Goal: Navigation & Orientation: Find specific page/section

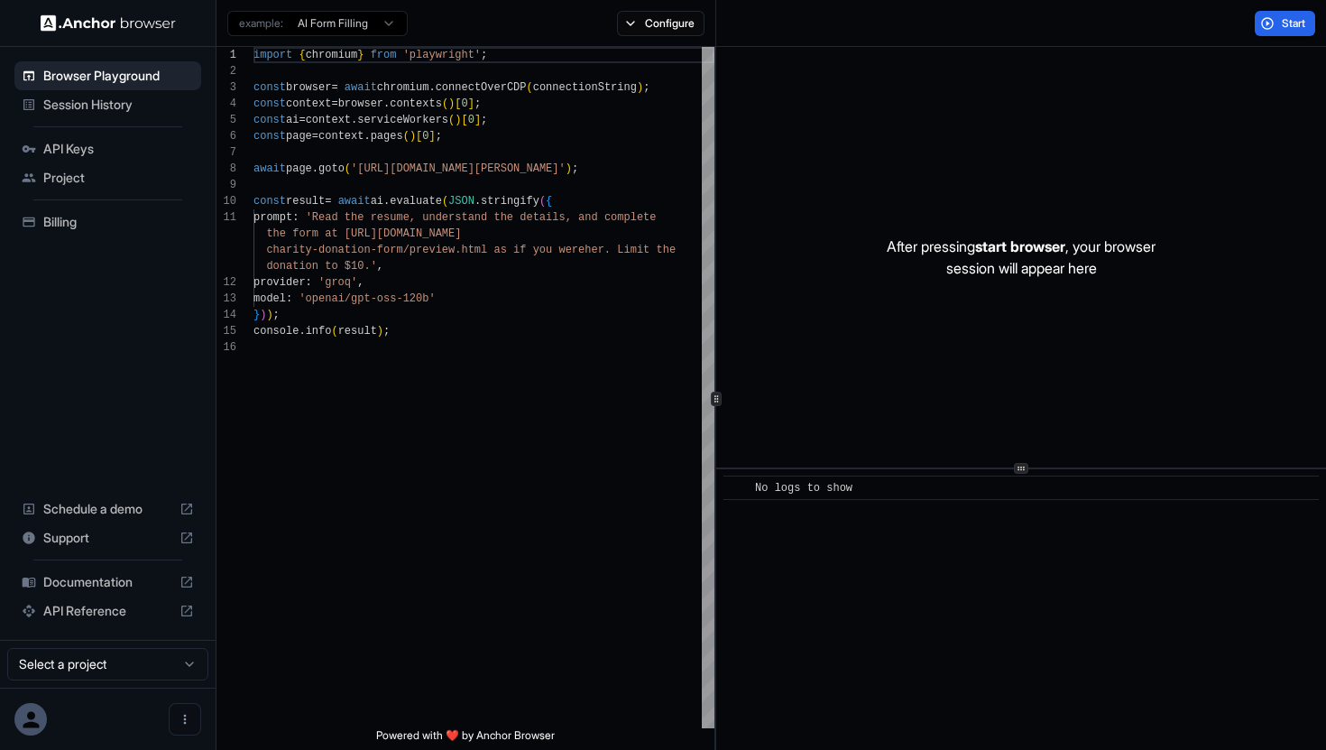
scroll to position [162, 0]
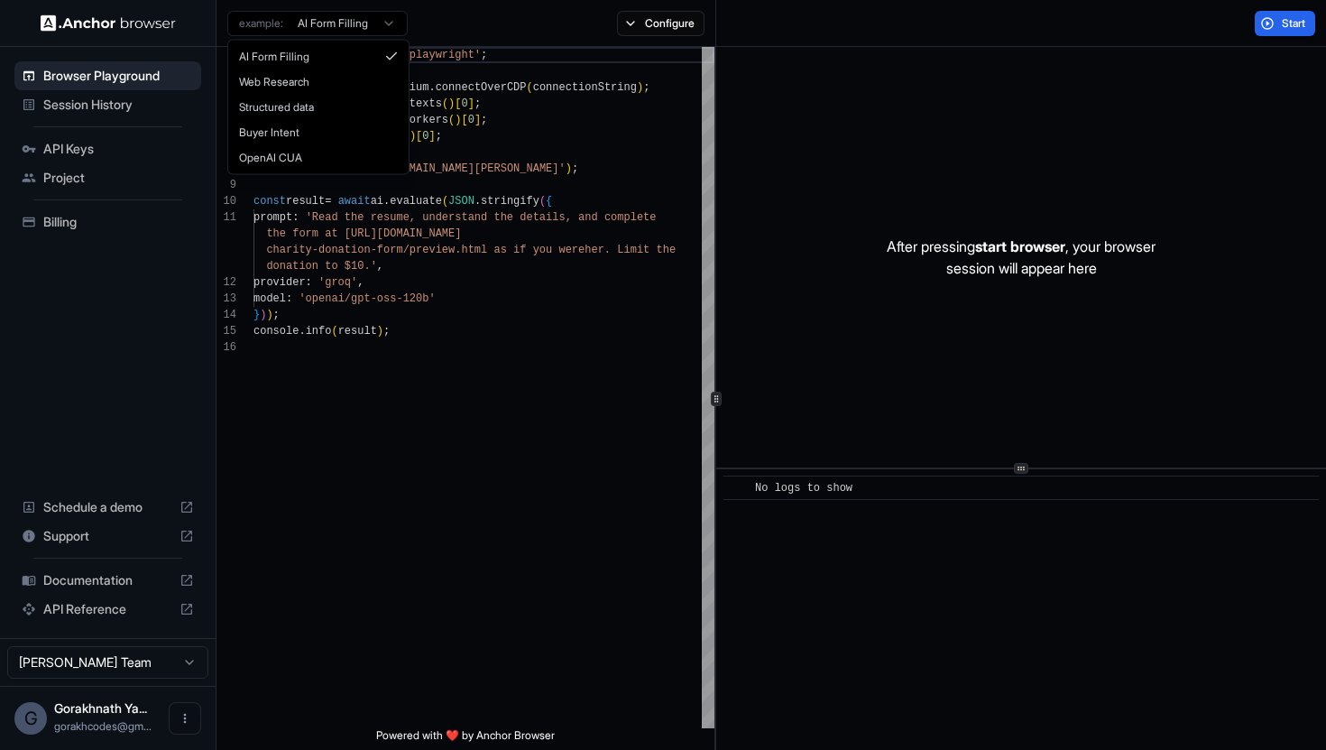
click at [390, 27] on html "Browser Playground Session History API Keys Project Billing Schedule a demo Sup…" at bounding box center [663, 375] width 1326 height 750
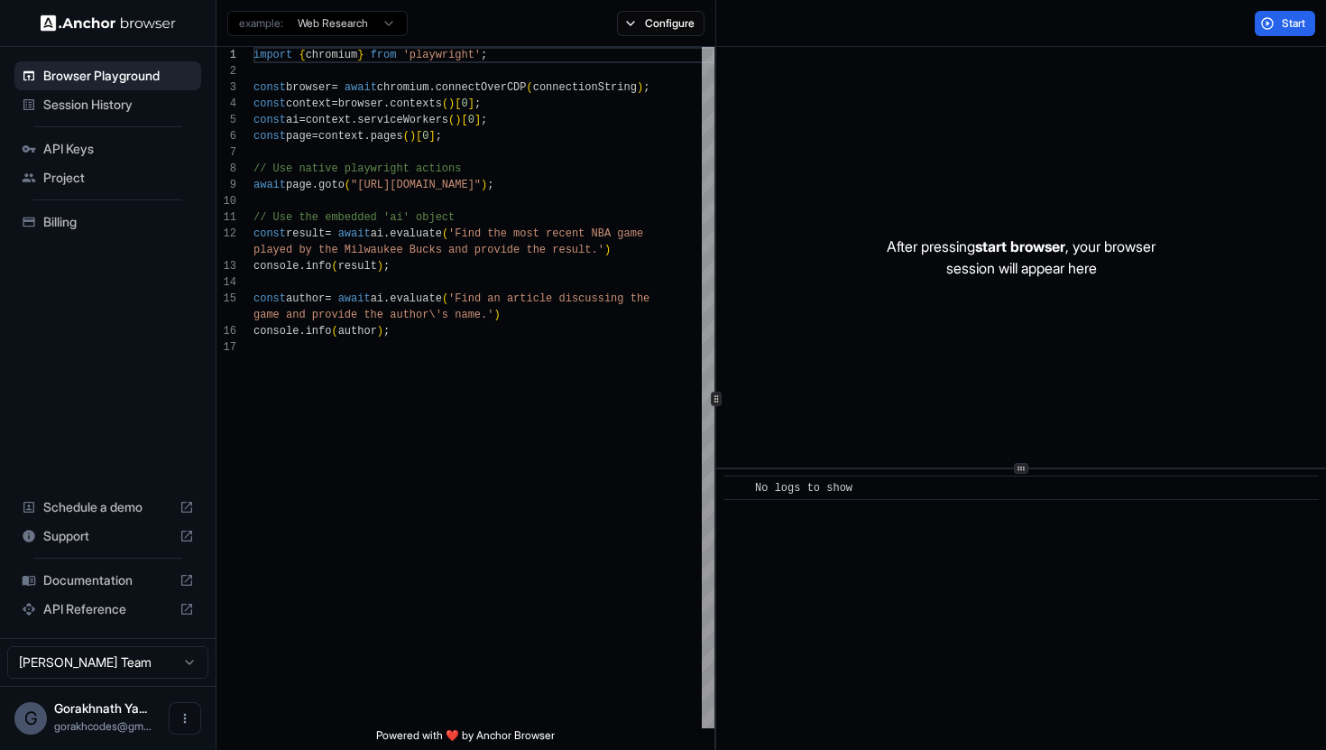
click at [386, 9] on div "example: Web Research" at bounding box center [317, 21] width 180 height 29
click at [388, 21] on html "Browser Playground Session History API Keys Project Billing Schedule a demo Sup…" at bounding box center [663, 375] width 1326 height 750
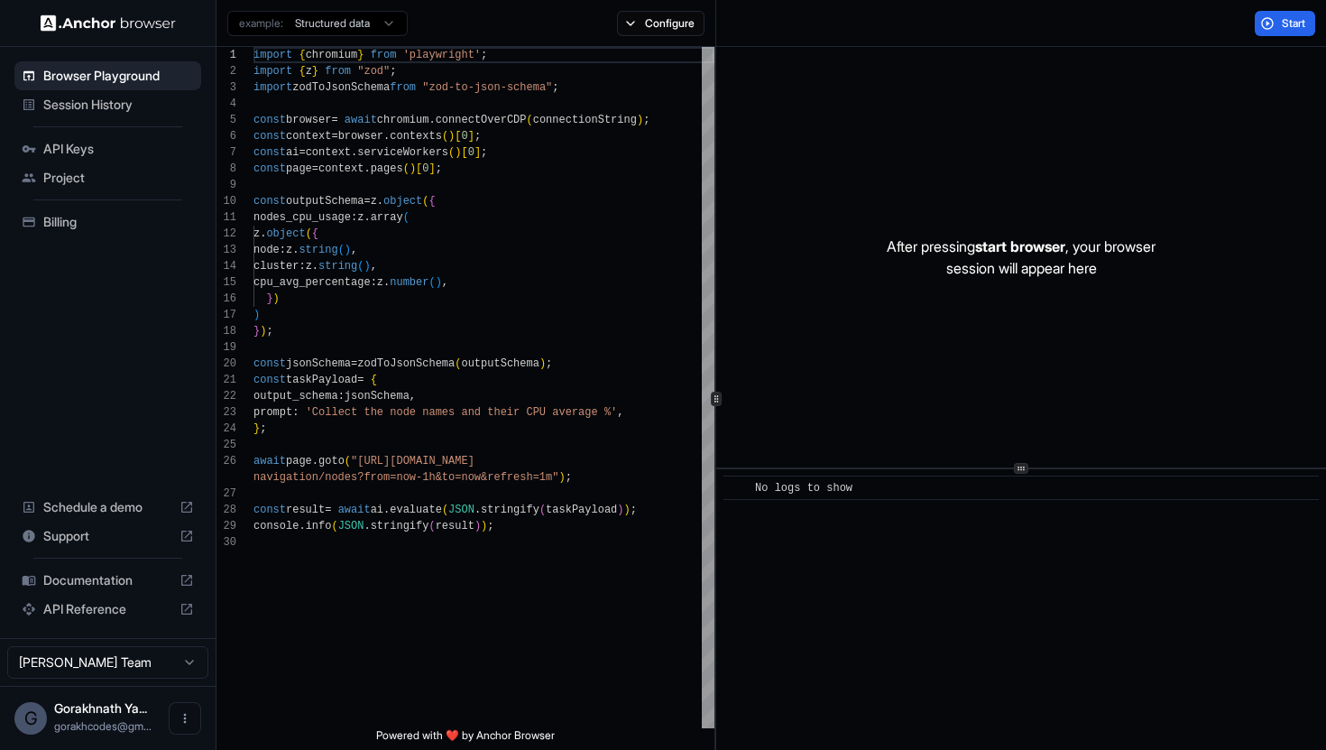
click at [376, 25] on html "Browser Playground Session History API Keys Project Billing Schedule a demo Sup…" at bounding box center [663, 375] width 1326 height 750
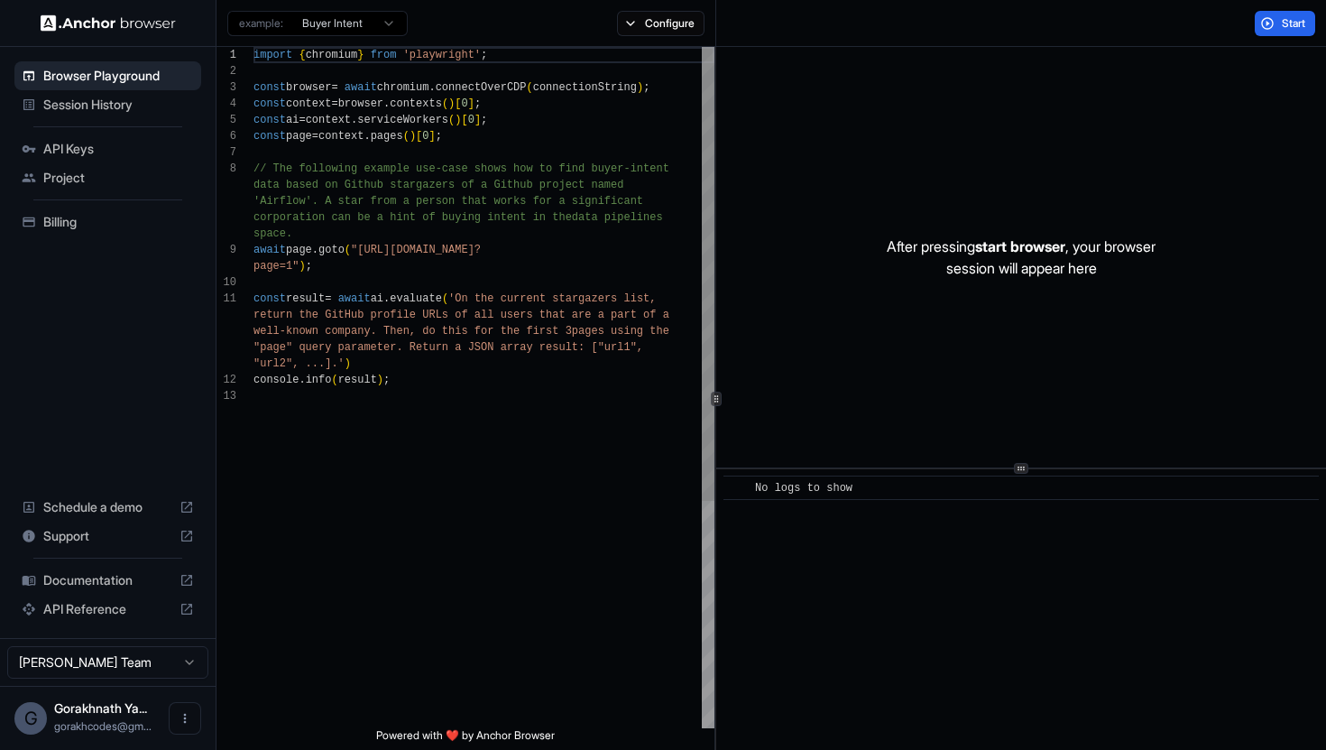
scroll to position [114, 0]
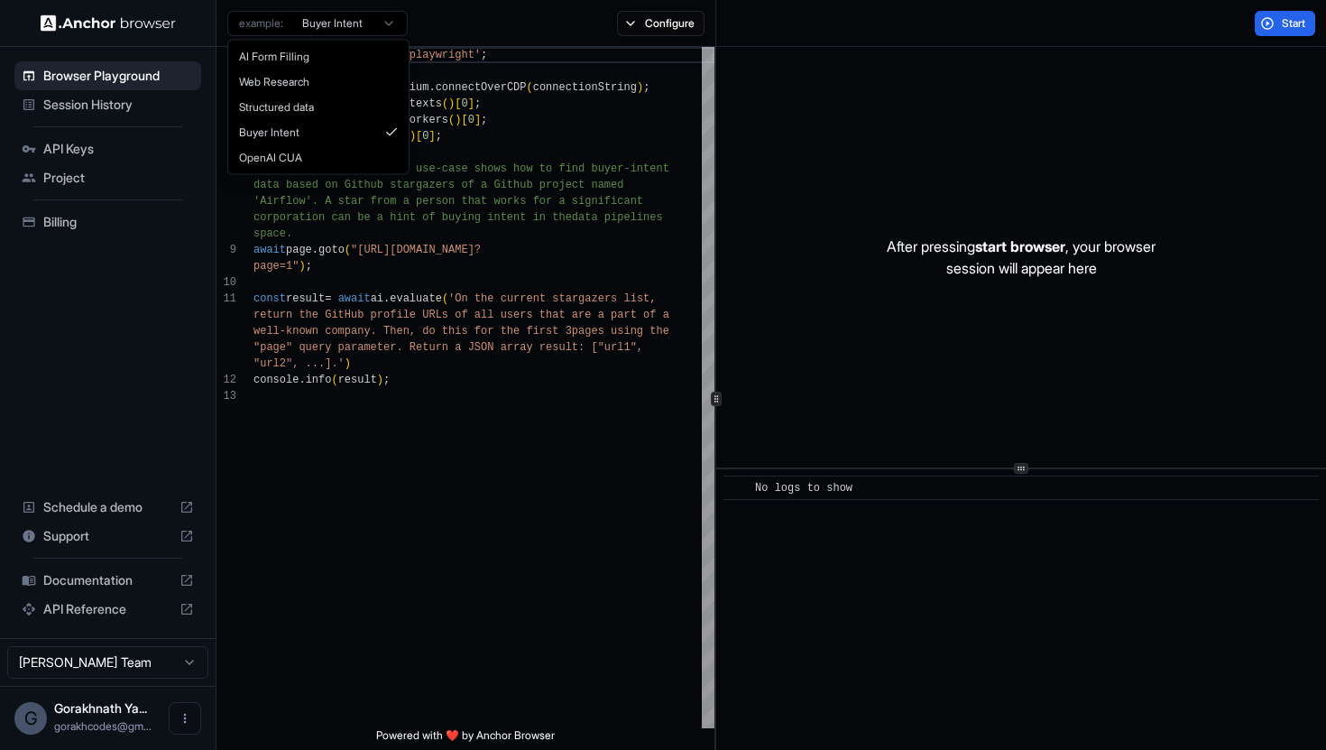
click at [376, 24] on html "Browser Playground Session History API Keys Project Billing Schedule a demo Sup…" at bounding box center [663, 375] width 1326 height 750
type textarea "**********"
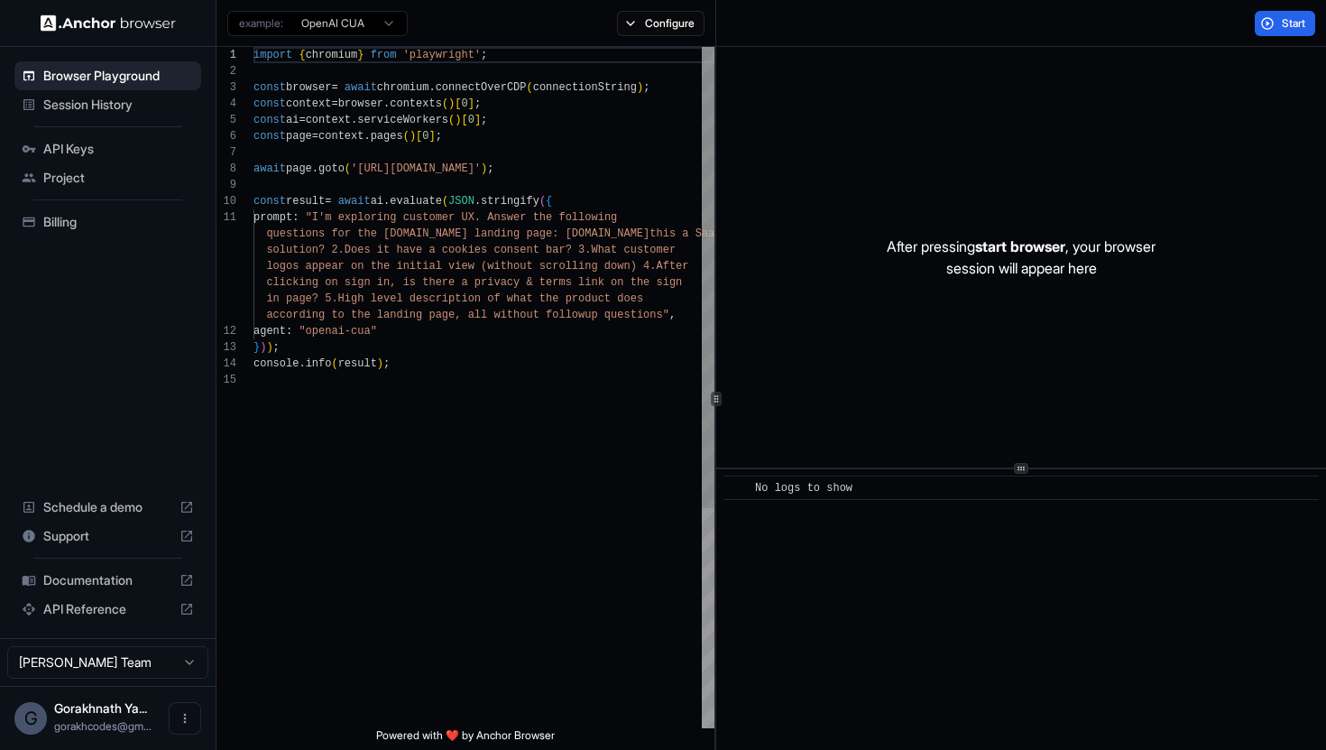
scroll to position [162, 0]
click at [108, 100] on span "Session History" at bounding box center [118, 105] width 151 height 18
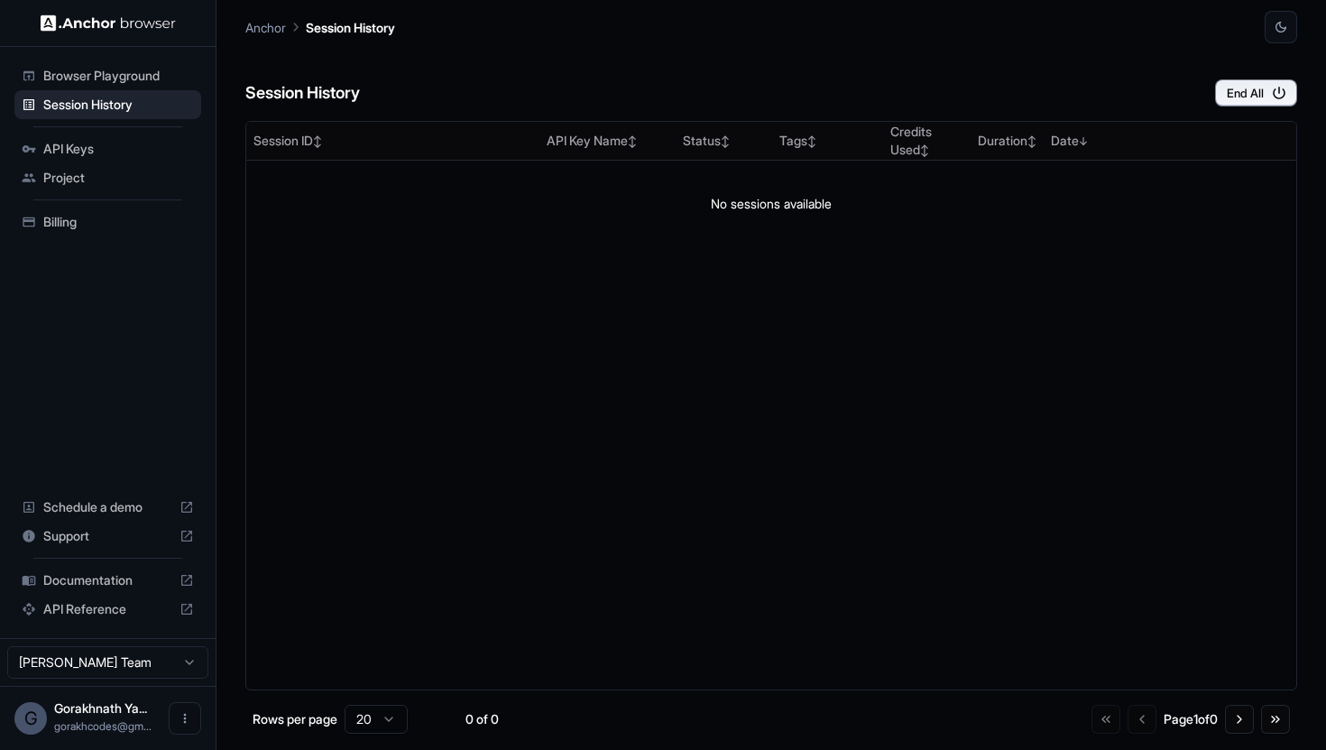
click at [124, 154] on span "API Keys" at bounding box center [118, 149] width 151 height 18
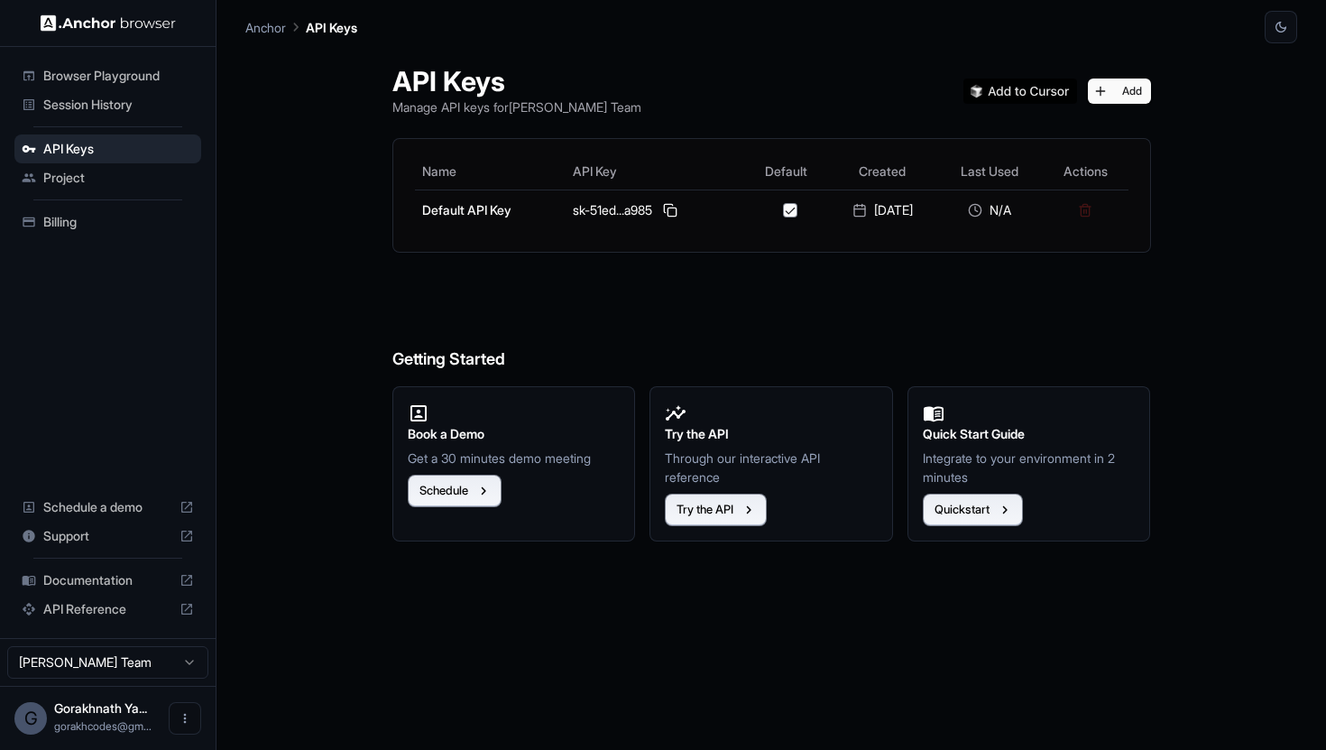
click at [92, 179] on span "Project" at bounding box center [118, 178] width 151 height 18
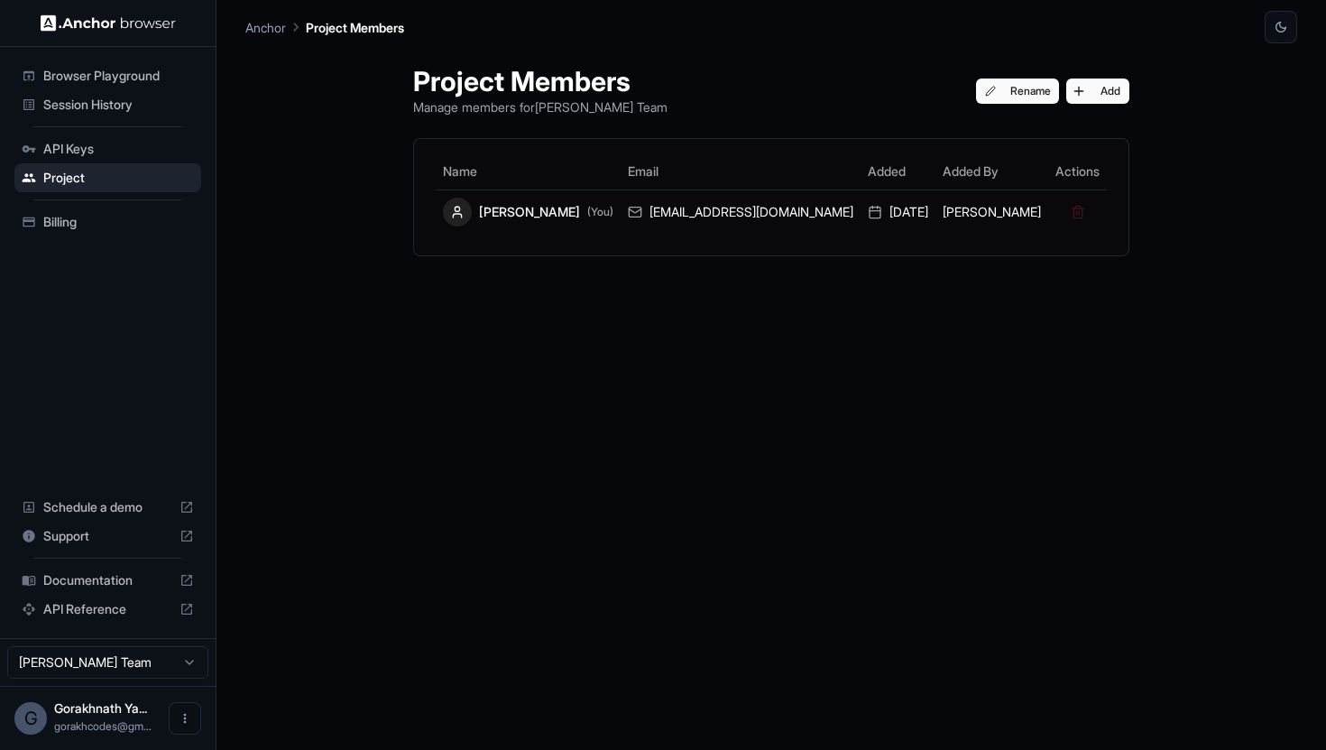
click at [71, 220] on span "Billing" at bounding box center [118, 222] width 151 height 18
